Goal: Task Accomplishment & Management: Manage account settings

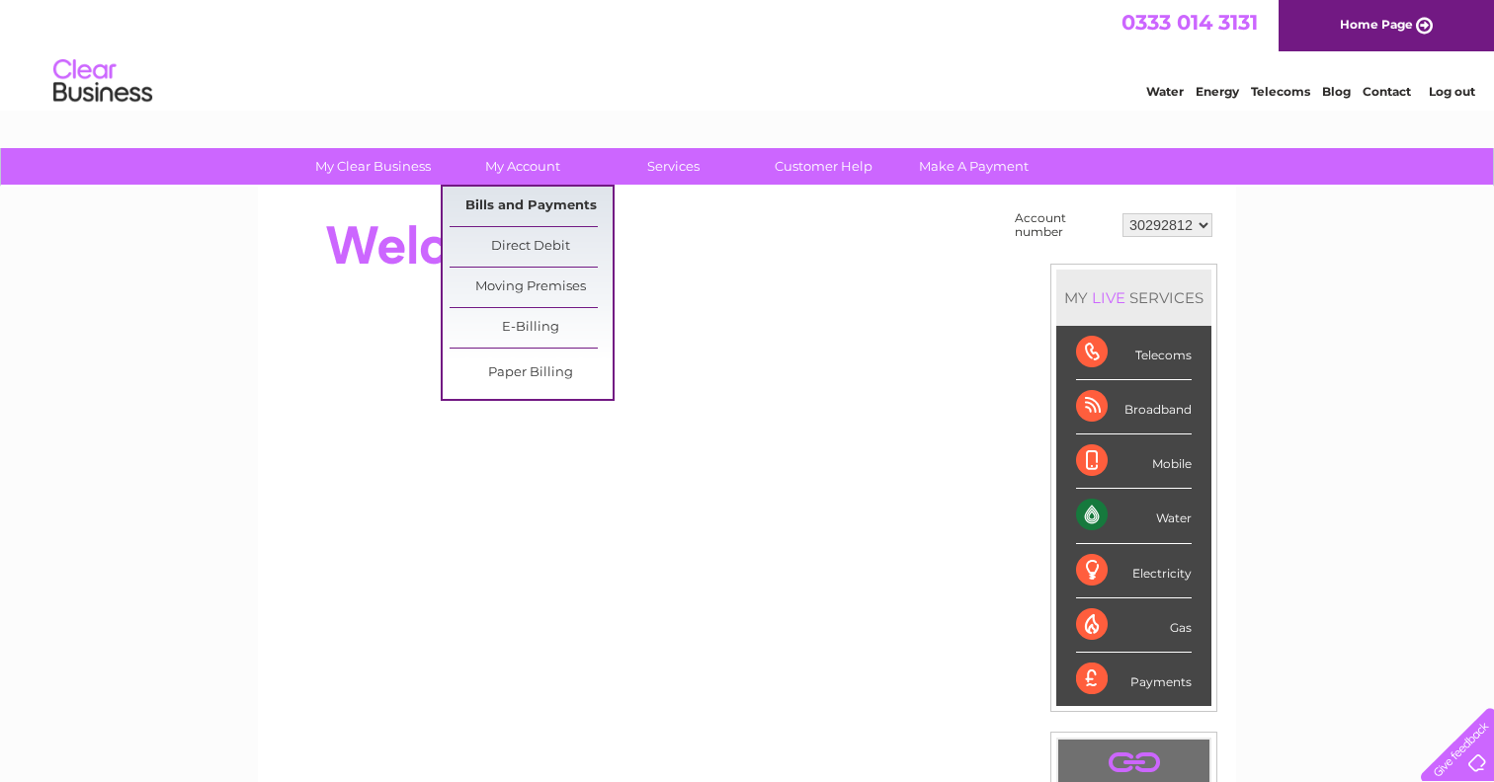
click at [503, 206] on link "Bills and Payments" at bounding box center [530, 207] width 163 height 40
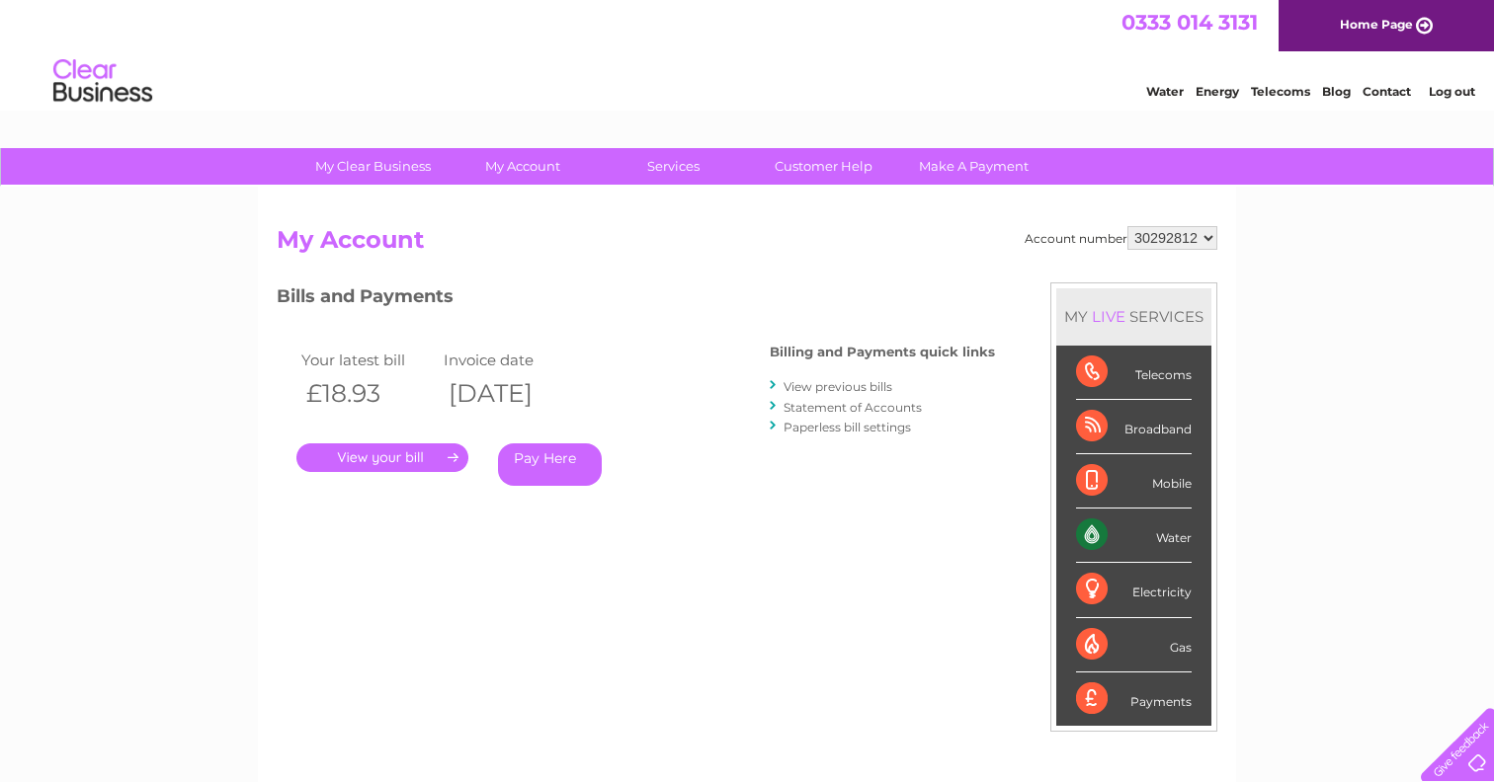
click at [411, 458] on link "." at bounding box center [382, 458] width 172 height 29
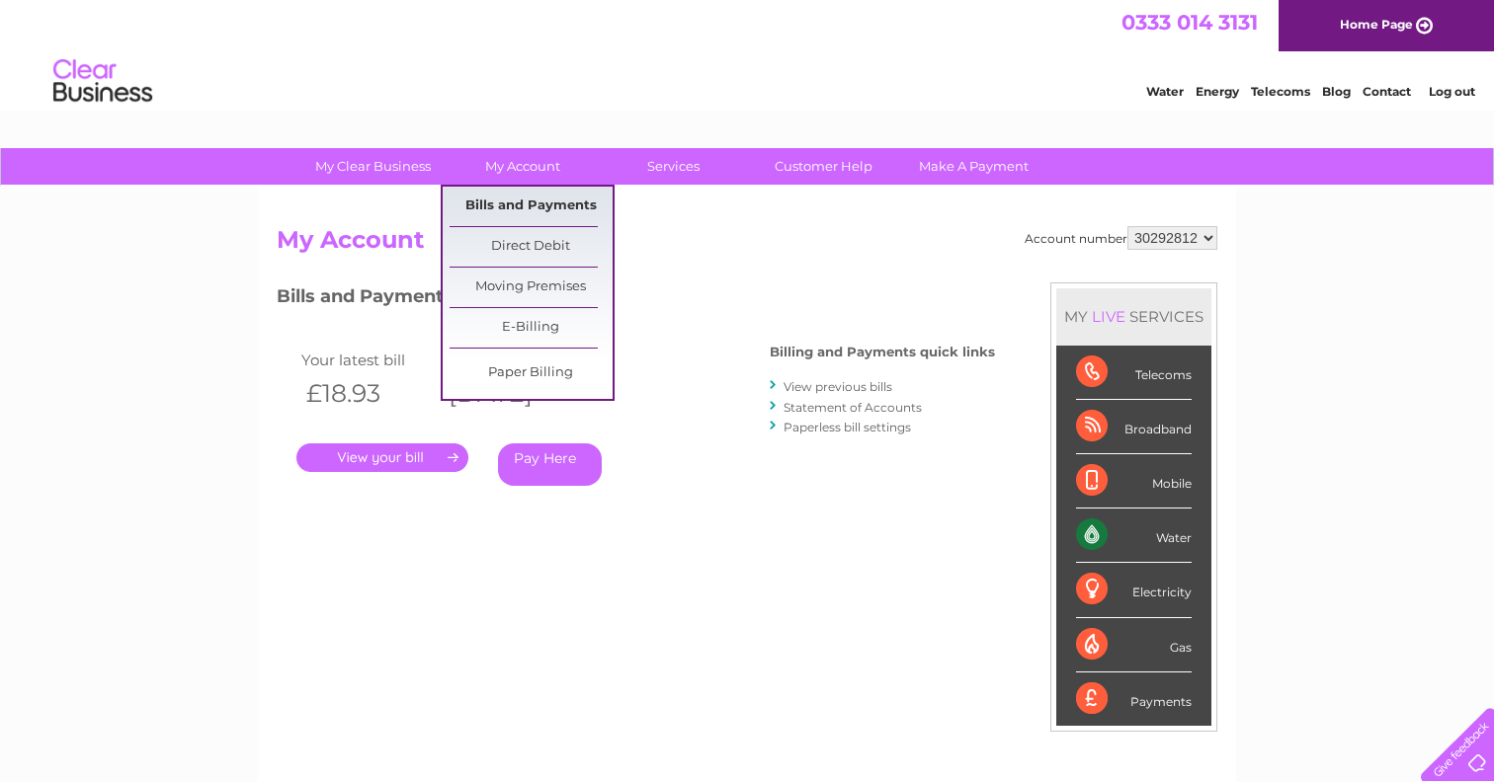
click at [494, 203] on link "Bills and Payments" at bounding box center [530, 207] width 163 height 40
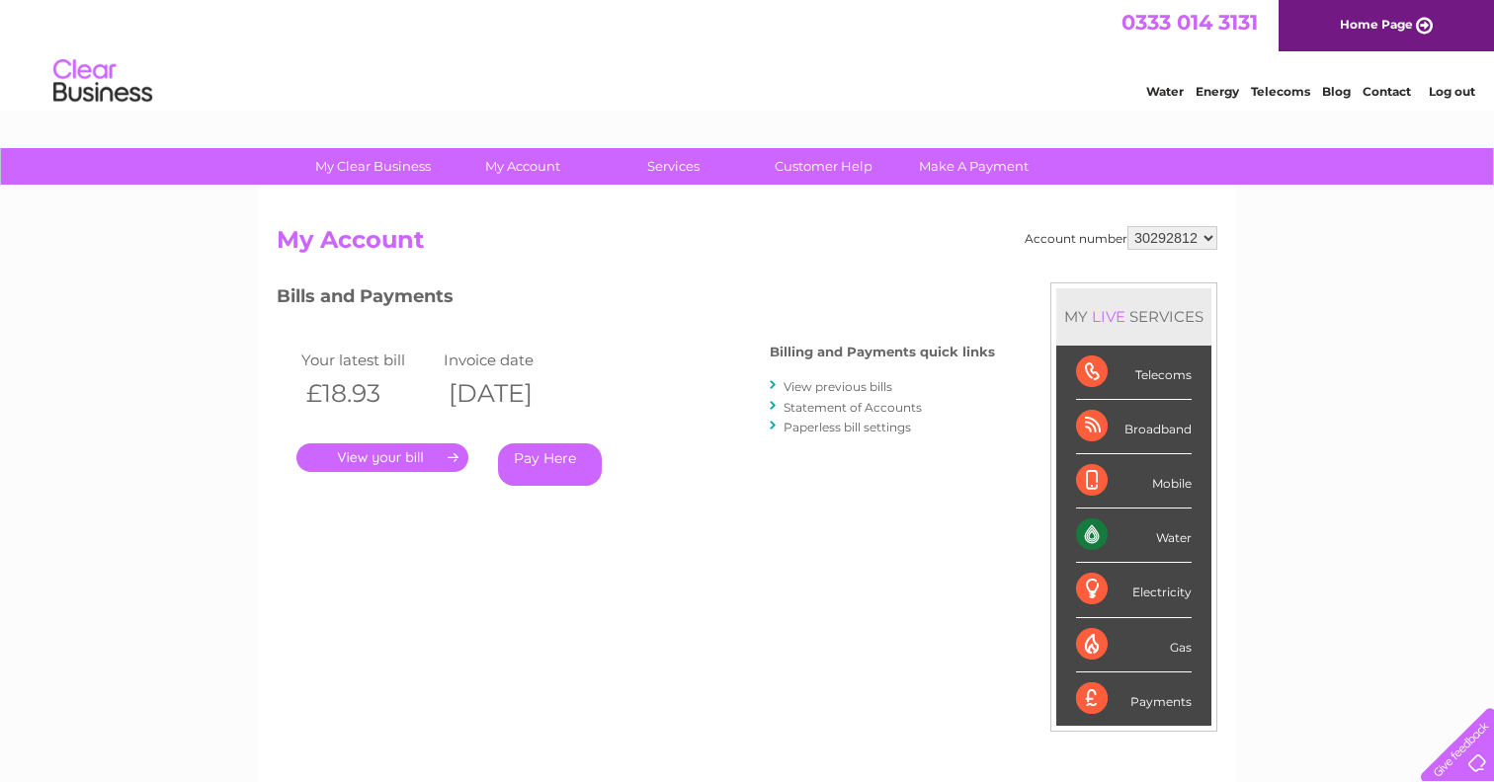
click at [837, 384] on link "View previous bills" at bounding box center [837, 386] width 109 height 15
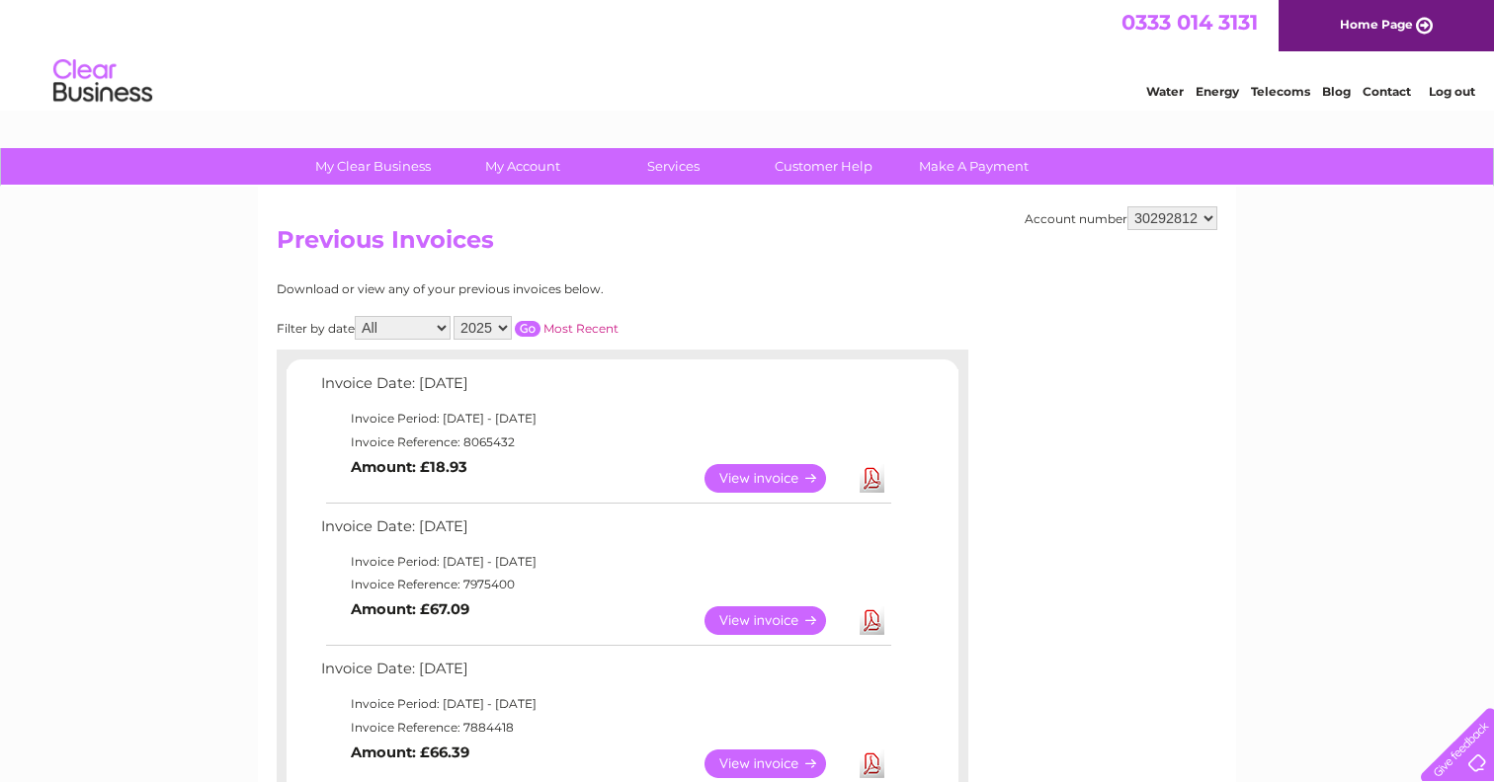
click at [761, 471] on link "View" at bounding box center [776, 478] width 145 height 29
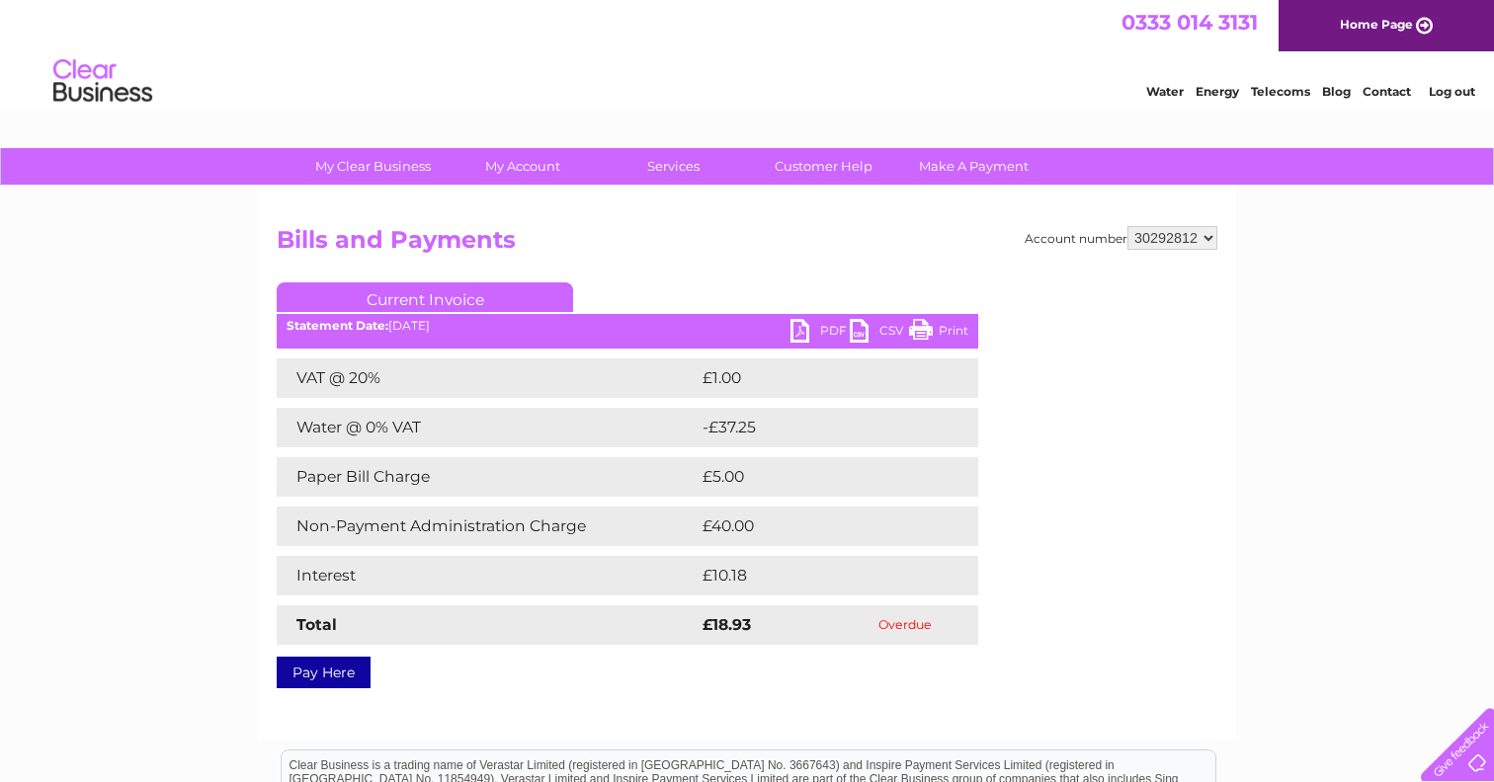
click at [821, 326] on link "PDF" at bounding box center [819, 333] width 59 height 29
